Goal: Task Accomplishment & Management: Complete application form

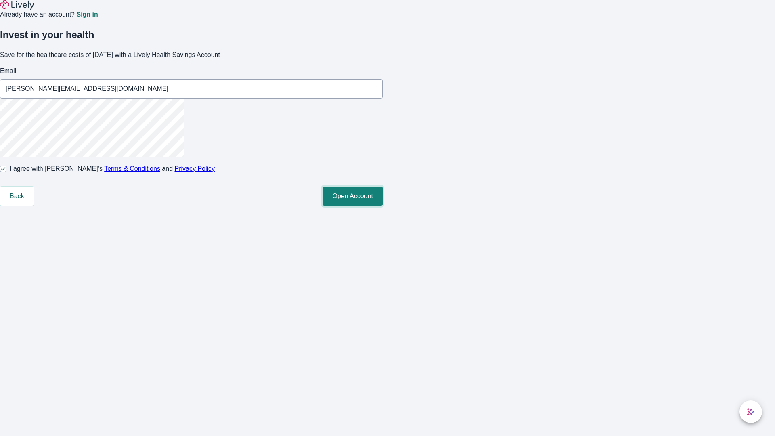
click at [383, 206] on button "Open Account" at bounding box center [352, 195] width 60 height 19
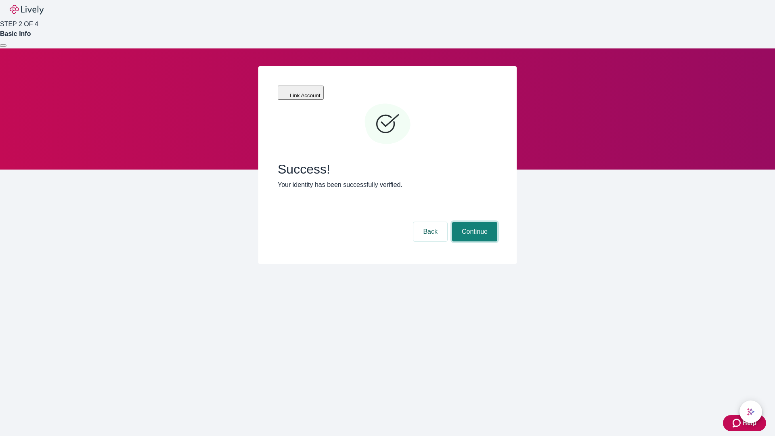
click at [473, 222] on button "Continue" at bounding box center [474, 231] width 45 height 19
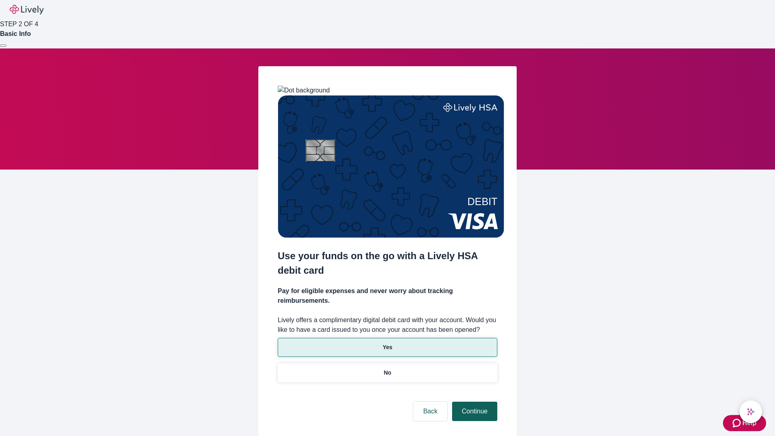
click at [387, 343] on p "Yes" at bounding box center [388, 347] width 10 height 8
click at [473, 402] on button "Continue" at bounding box center [474, 411] width 45 height 19
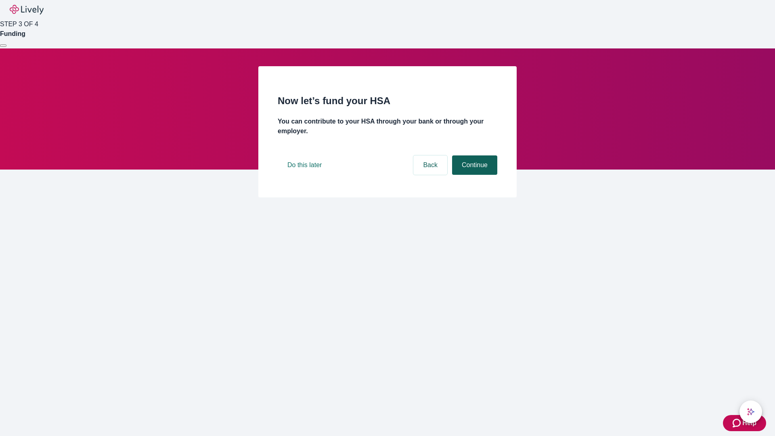
click at [473, 175] on button "Continue" at bounding box center [474, 164] width 45 height 19
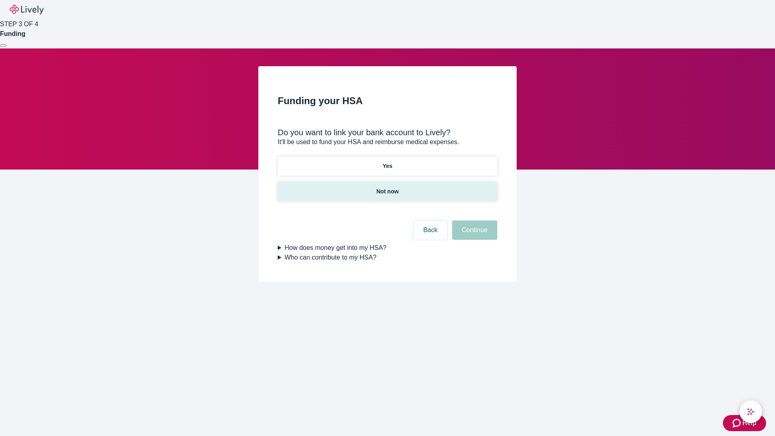
click at [387, 187] on p "Not now" at bounding box center [387, 191] width 22 height 8
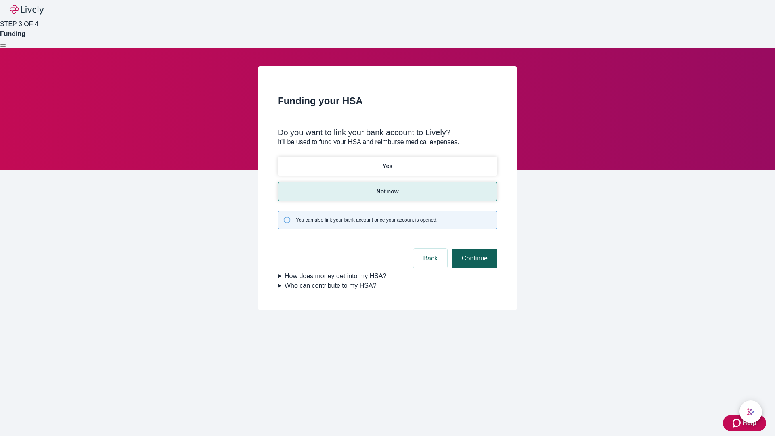
click at [473, 249] on button "Continue" at bounding box center [474, 258] width 45 height 19
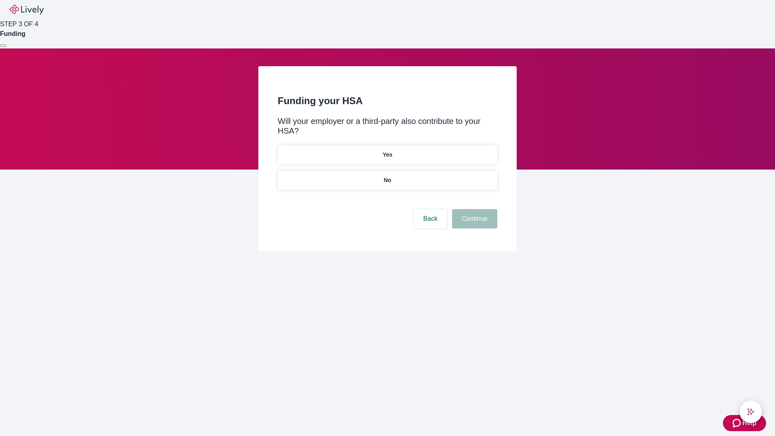
click at [387, 176] on p "No" at bounding box center [388, 180] width 8 height 8
click at [473, 209] on button "Continue" at bounding box center [474, 218] width 45 height 19
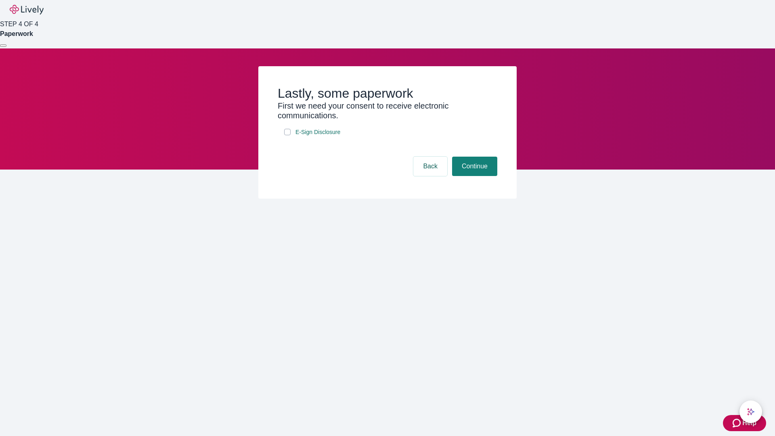
click at [287, 135] on input "E-Sign Disclosure" at bounding box center [287, 132] width 6 height 6
checkbox input "true"
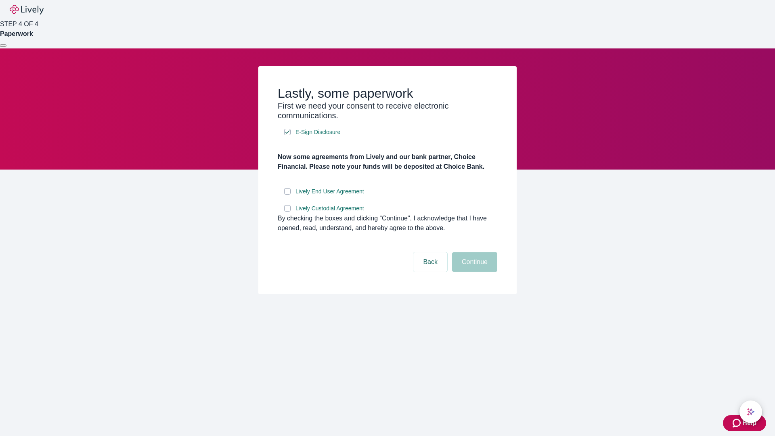
click at [287, 195] on input "Lively End User Agreement" at bounding box center [287, 191] width 6 height 6
checkbox input "true"
click at [287, 211] on input "Lively Custodial Agreement" at bounding box center [287, 208] width 6 height 6
checkbox input "true"
click at [473, 272] on button "Continue" at bounding box center [474, 261] width 45 height 19
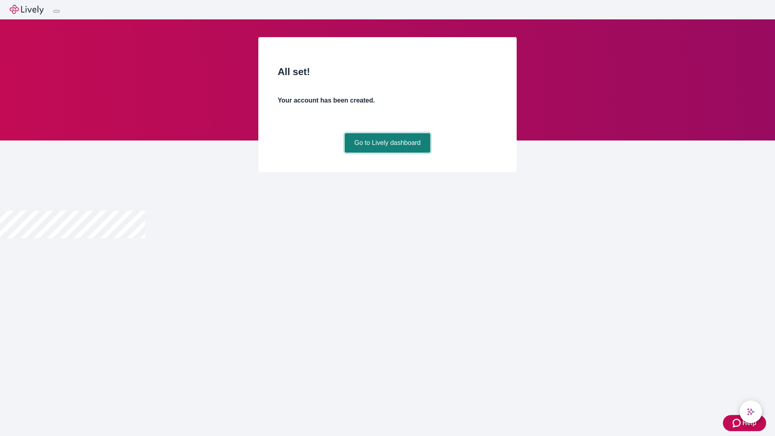
click at [387, 153] on link "Go to Lively dashboard" at bounding box center [388, 142] width 86 height 19
